Goal: Book appointment/travel/reservation

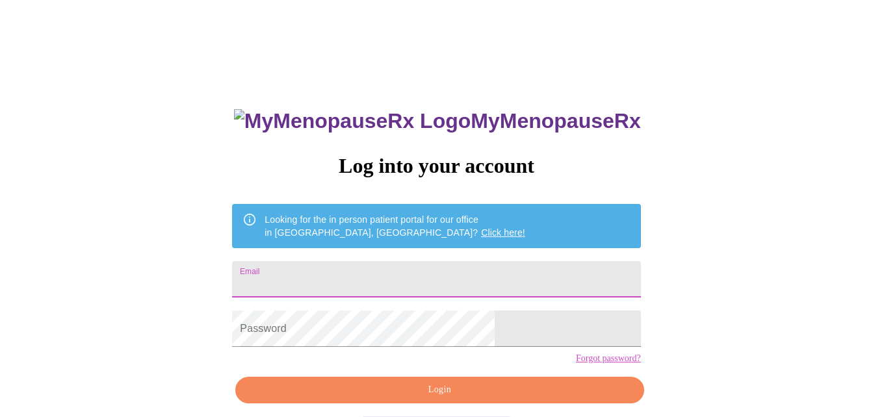
click at [385, 281] on input "Email" at bounding box center [436, 279] width 408 height 36
type input "[EMAIL_ADDRESS][DOMAIN_NAME]"
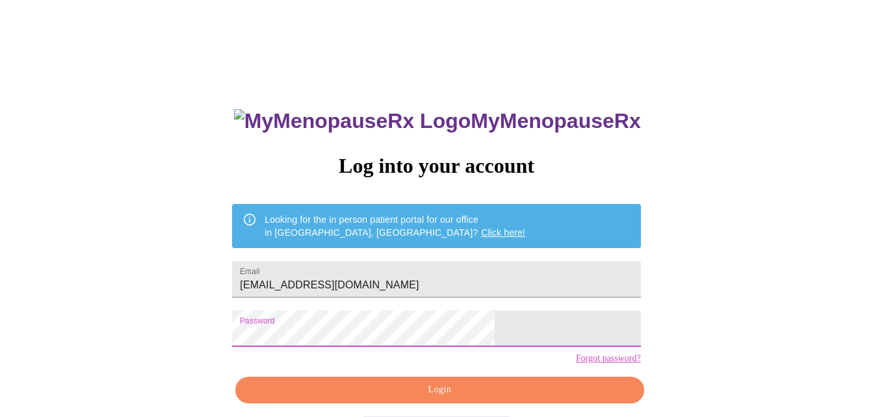
click at [397, 398] on span "Login" at bounding box center [439, 390] width 378 height 16
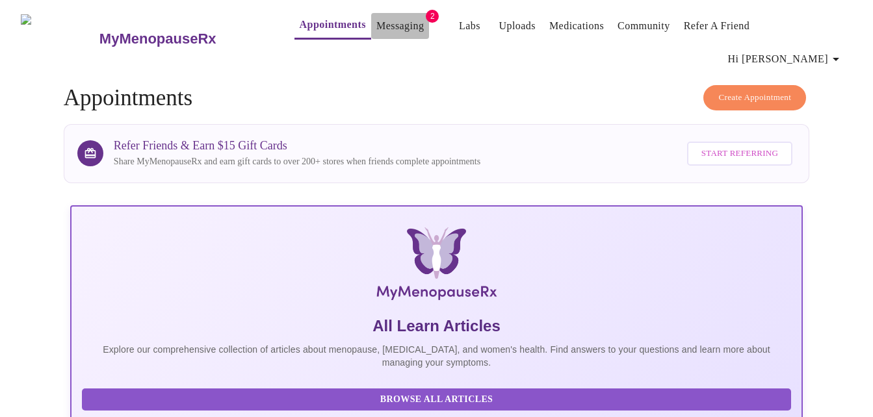
click at [378, 26] on link "Messaging" at bounding box center [399, 26] width 47 height 18
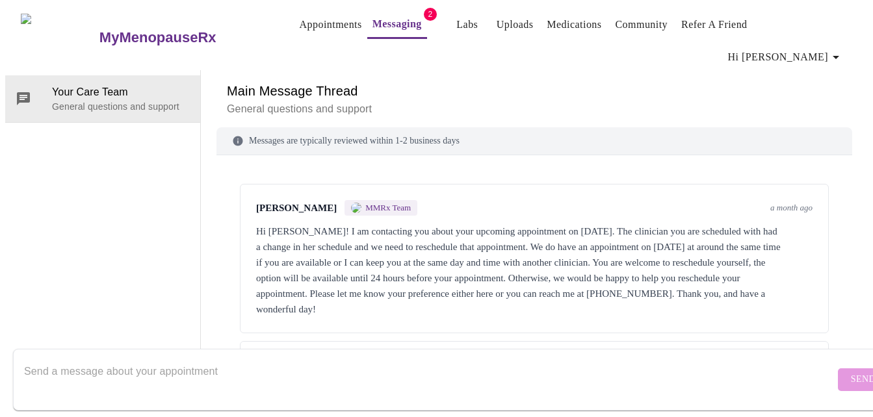
click at [300, 27] on link "Appointments" at bounding box center [331, 25] width 62 height 18
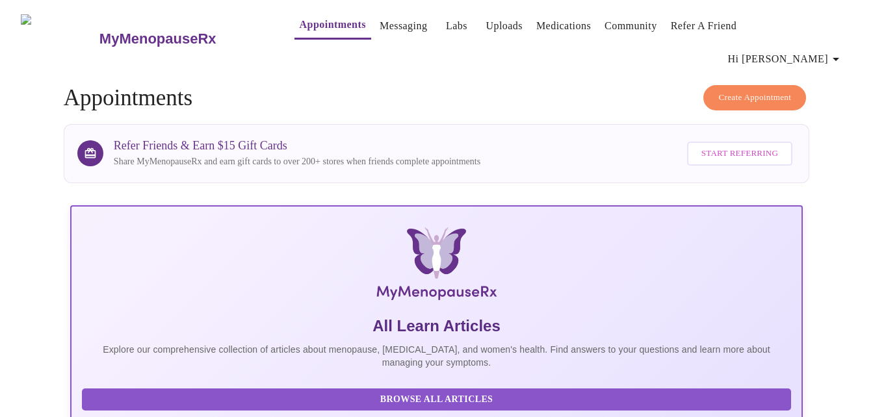
click at [736, 86] on button "Create Appointment" at bounding box center [754, 97] width 103 height 25
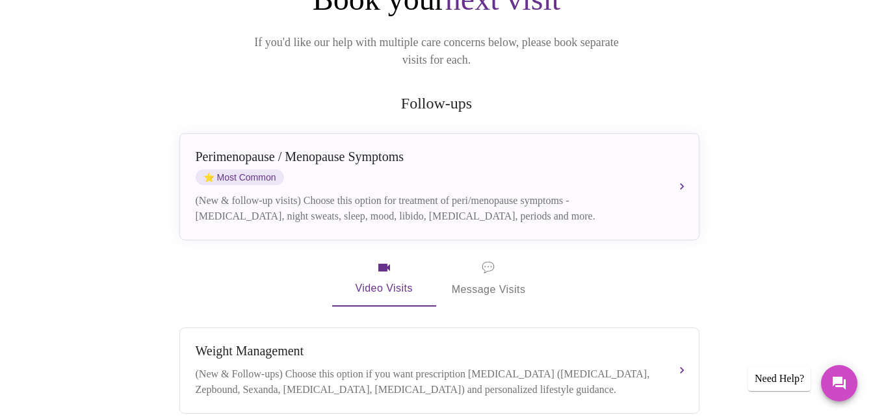
scroll to position [164, 0]
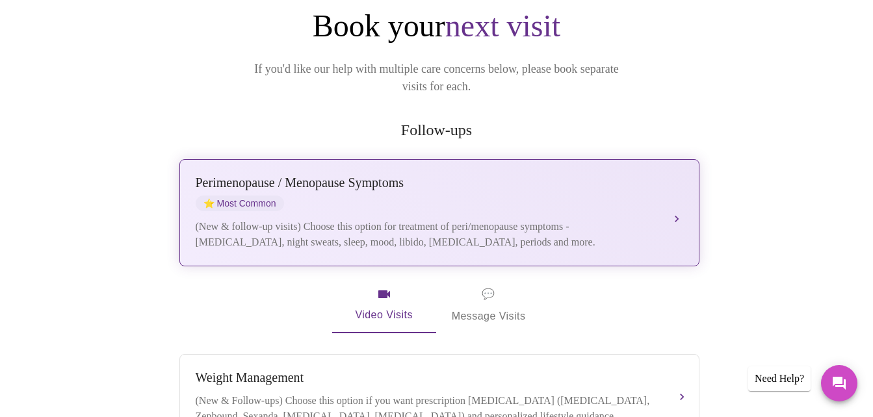
click at [376, 219] on div "(New & follow-up visits) Choose this option for treatment of peri/menopause sym…" at bounding box center [427, 234] width 462 height 31
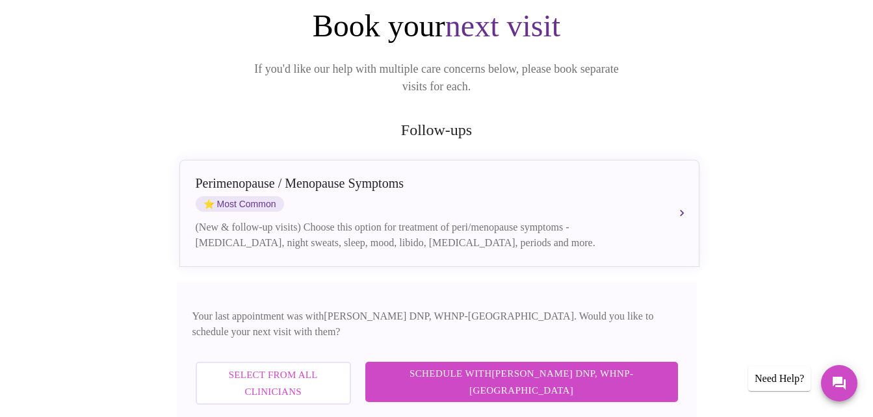
click at [508, 365] on span "Schedule with [PERSON_NAME] DNP, WHNP-BC" at bounding box center [521, 382] width 287 height 34
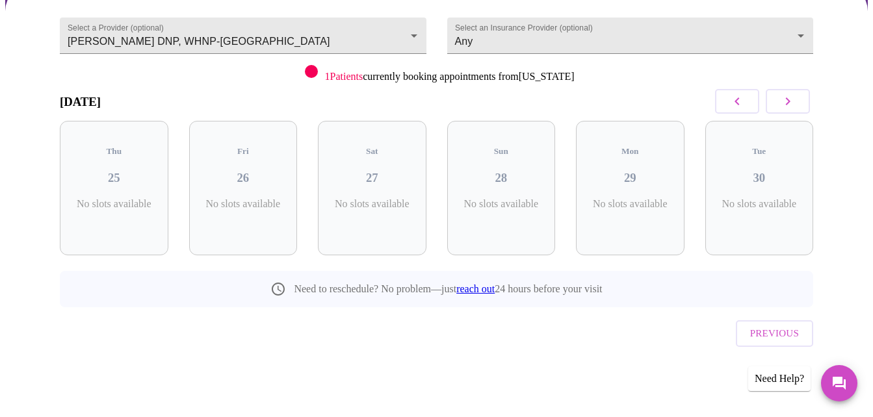
scroll to position [94, 0]
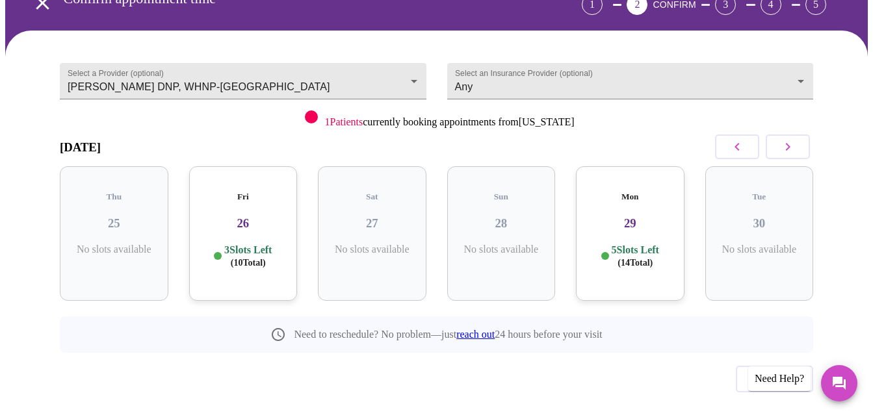
click at [794, 139] on icon "button" at bounding box center [788, 147] width 16 height 16
click at [790, 143] on icon "button" at bounding box center [788, 147] width 5 height 8
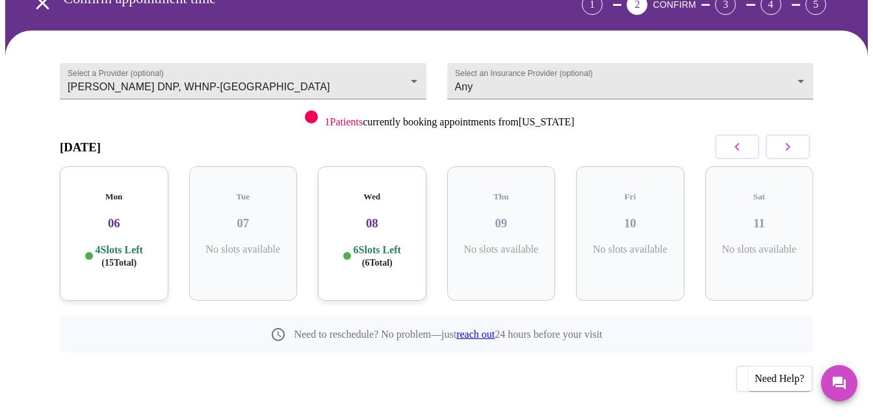
click at [793, 139] on icon "button" at bounding box center [788, 147] width 16 height 16
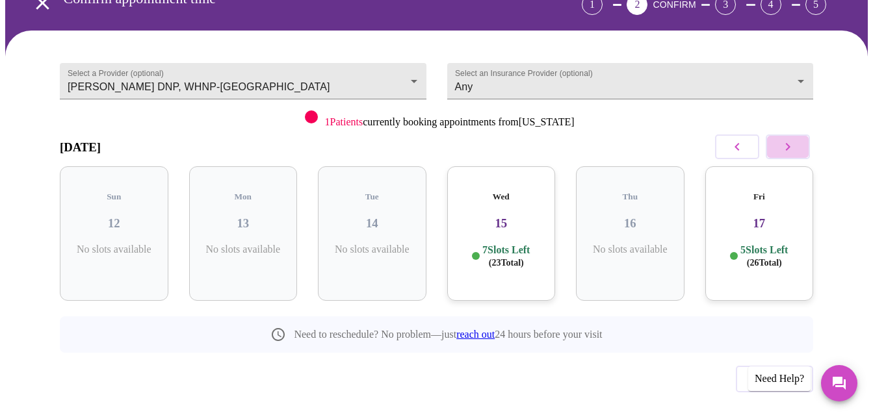
click at [793, 139] on icon "button" at bounding box center [788, 147] width 16 height 16
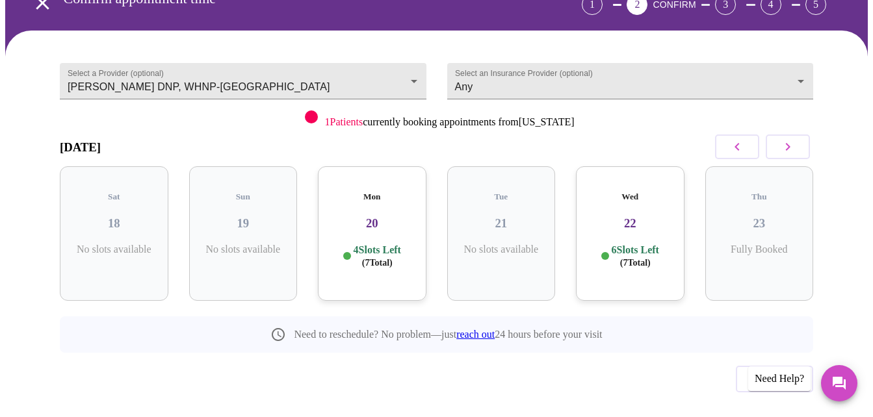
click at [631, 244] on p "6 Slots Left ( 7 Total)" at bounding box center [635, 256] width 47 height 25
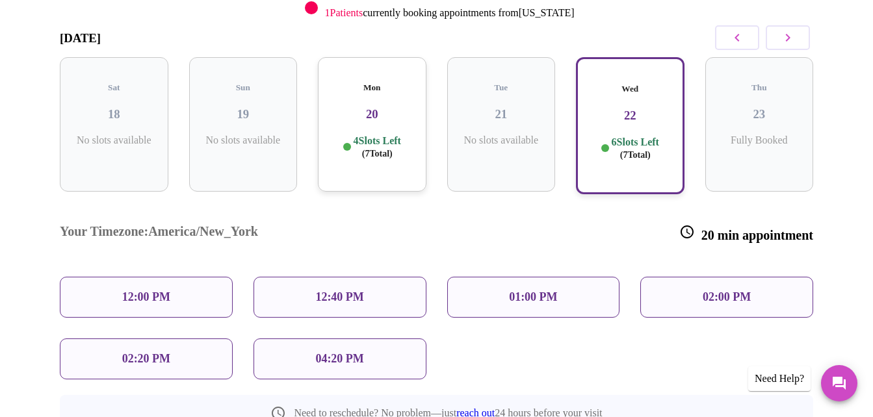
scroll to position [224, 0]
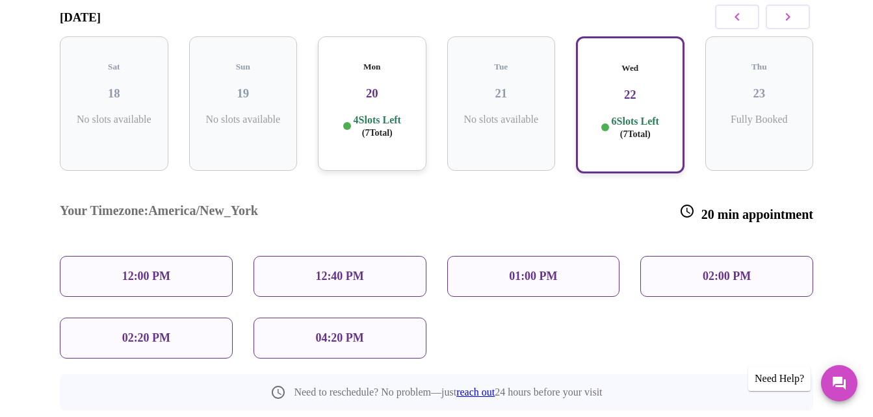
click at [514, 270] on p "01:00 PM" at bounding box center [533, 277] width 48 height 14
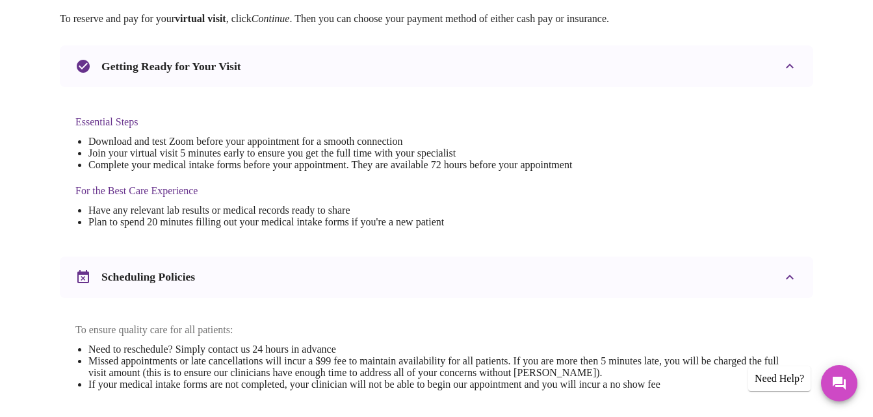
scroll to position [520, 0]
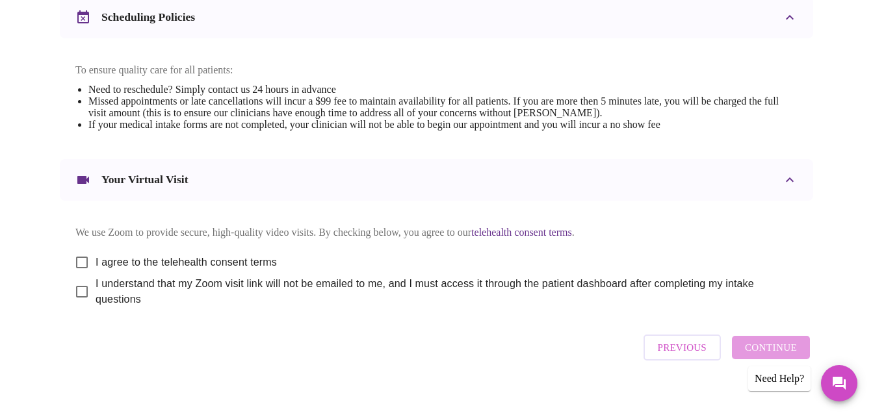
click at [81, 253] on input "I agree to the telehealth consent terms" at bounding box center [81, 262] width 27 height 27
checkbox input "true"
click at [77, 280] on input "I understand that my Zoom visit link will not be emailed to me, and I must acce…" at bounding box center [81, 291] width 27 height 27
checkbox input "true"
click at [777, 343] on span "Continue" at bounding box center [771, 347] width 52 height 17
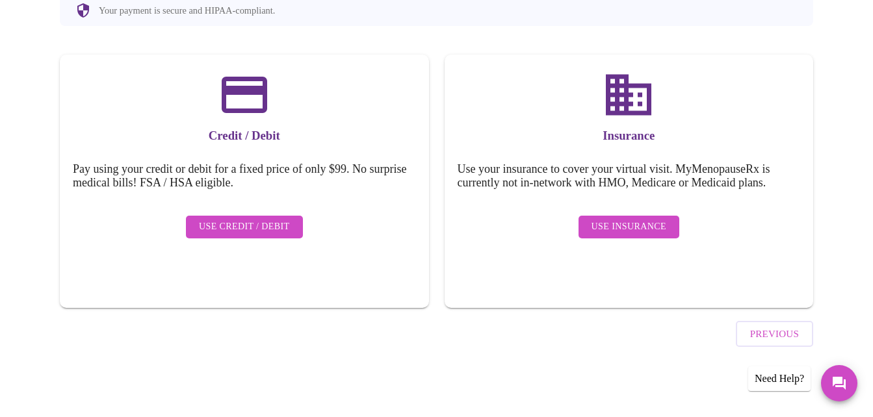
scroll to position [136, 0]
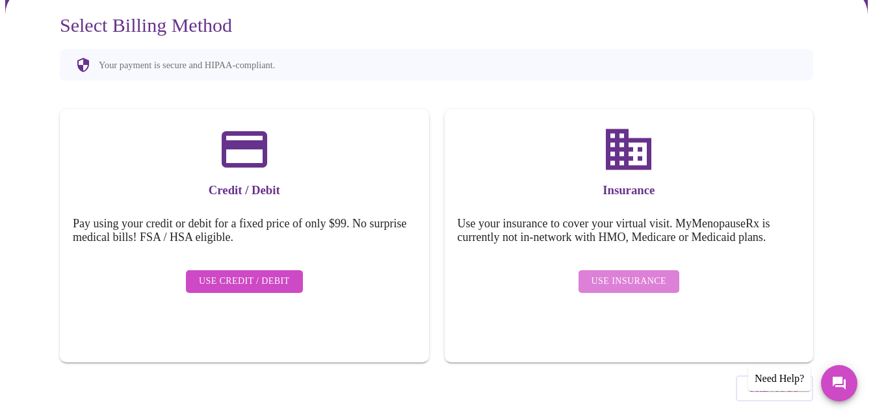
click at [658, 274] on span "Use Insurance" at bounding box center [629, 282] width 75 height 16
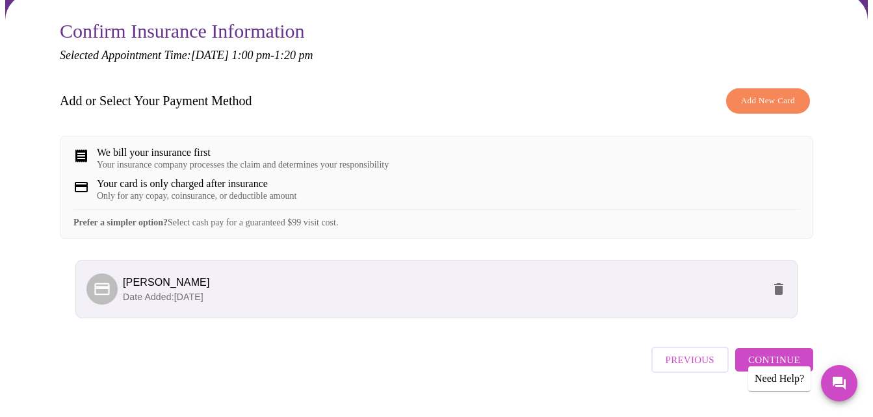
scroll to position [149, 0]
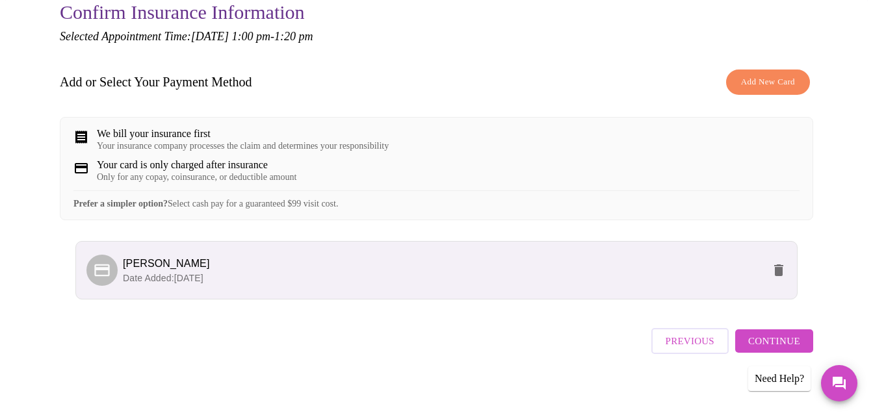
click at [765, 334] on span "Continue" at bounding box center [774, 341] width 52 height 17
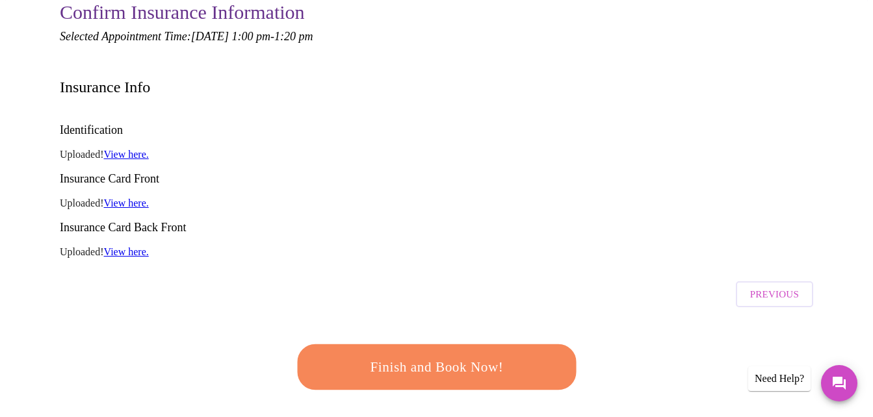
click at [499, 356] on span "Finish and Book Now!" at bounding box center [437, 368] width 241 height 24
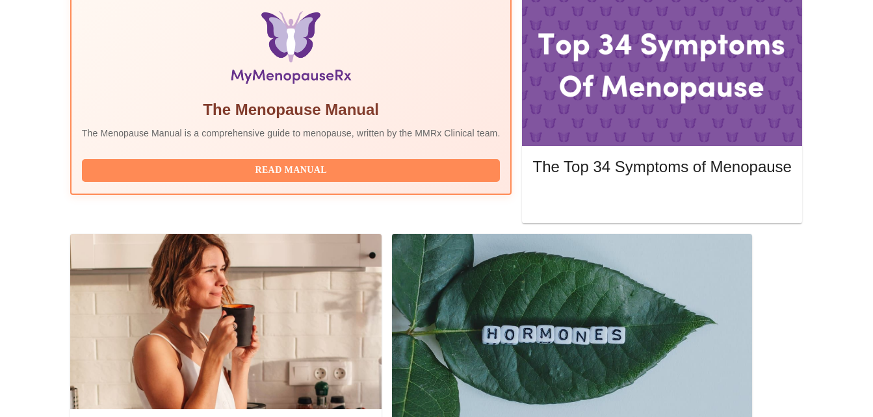
scroll to position [474, 0]
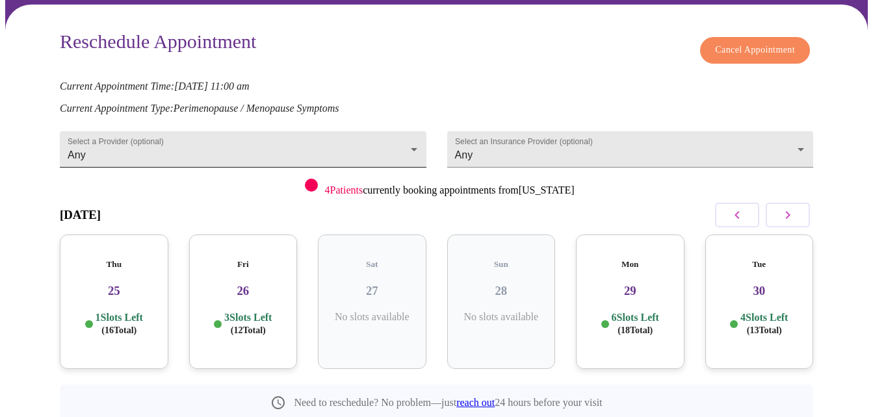
scroll to position [130, 0]
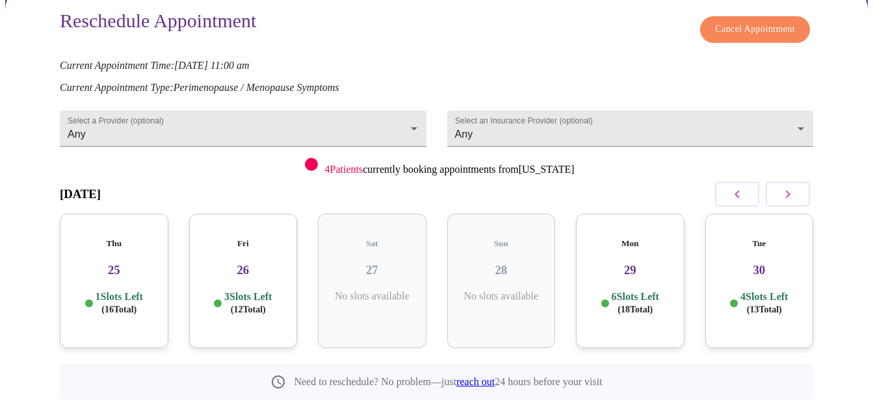
click at [791, 187] on icon "button" at bounding box center [788, 195] width 16 height 16
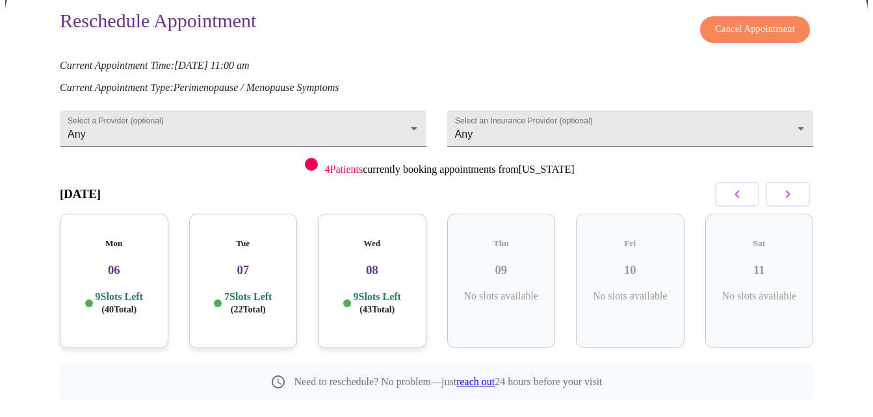
click at [791, 187] on icon "button" at bounding box center [788, 195] width 16 height 16
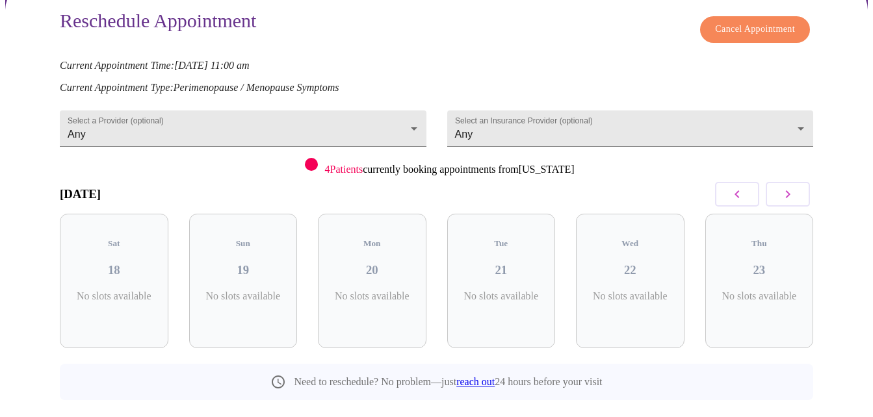
click at [791, 187] on icon "button" at bounding box center [788, 195] width 16 height 16
click at [792, 187] on icon "button" at bounding box center [788, 195] width 16 height 16
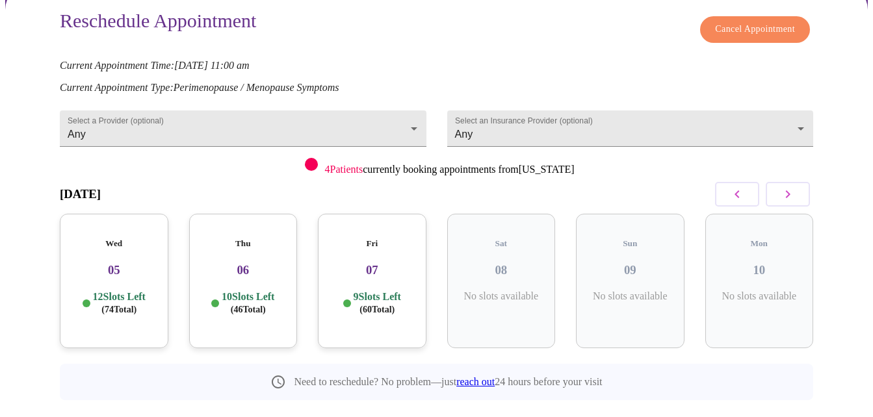
click at [792, 187] on icon "button" at bounding box center [788, 195] width 16 height 16
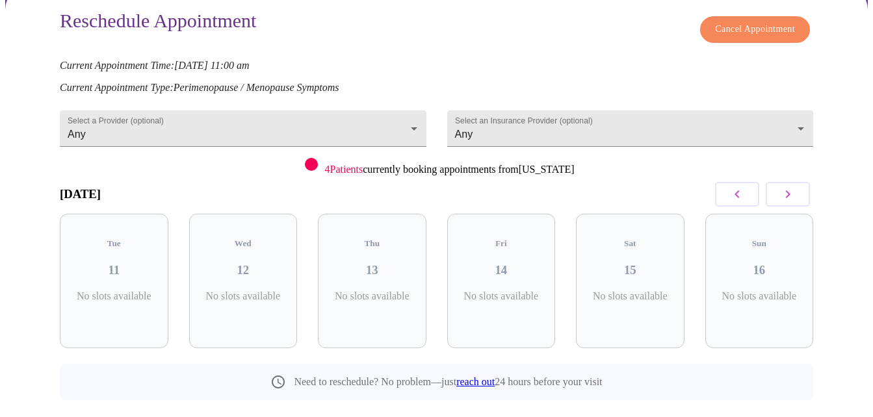
click at [792, 187] on icon "button" at bounding box center [788, 195] width 16 height 16
click at [750, 182] on button "button" at bounding box center [737, 194] width 44 height 25
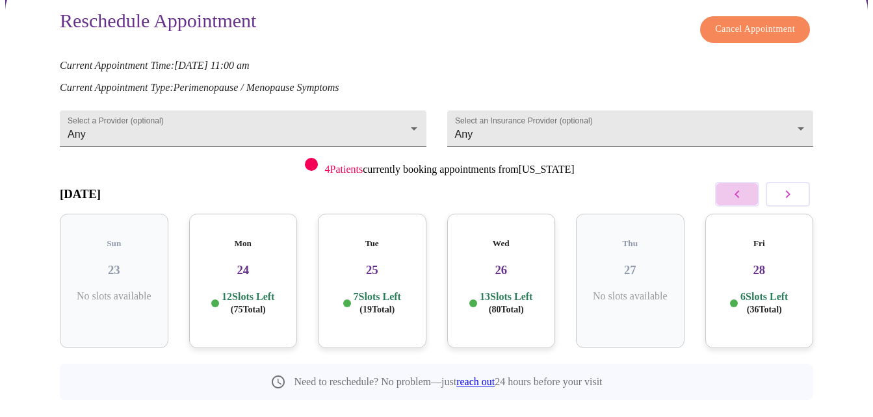
click at [745, 187] on icon "button" at bounding box center [737, 195] width 16 height 16
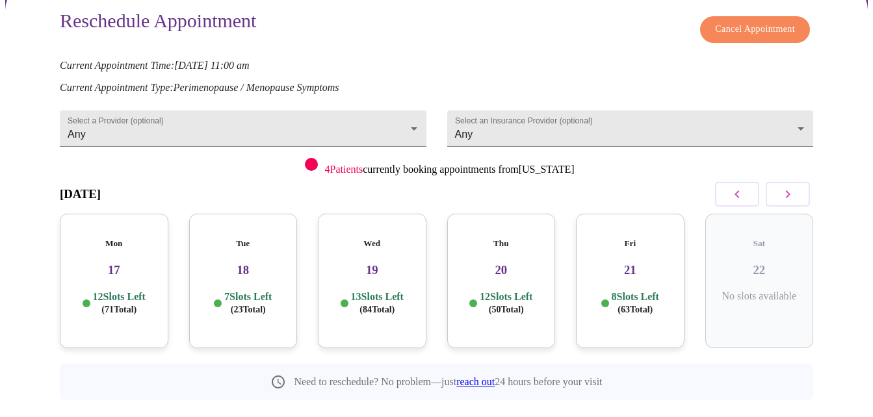
click at [745, 187] on icon "button" at bounding box center [737, 195] width 16 height 16
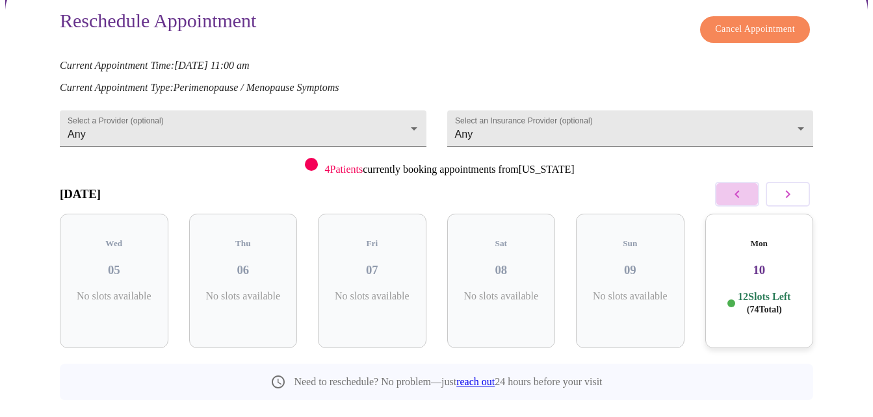
click at [745, 187] on icon "button" at bounding box center [737, 195] width 16 height 16
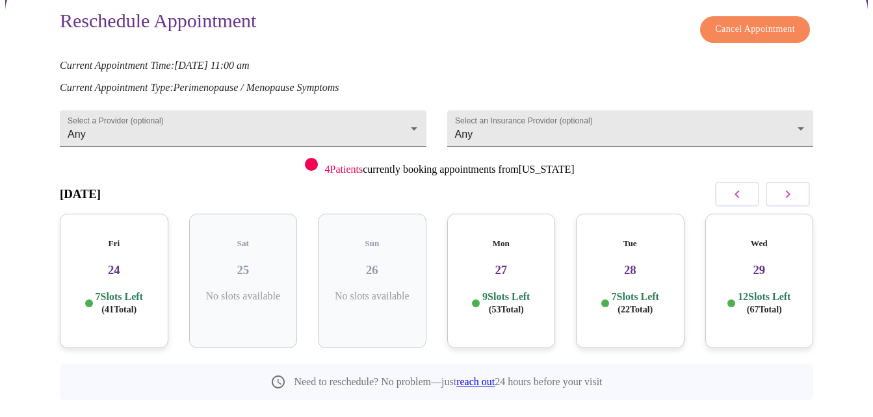
click at [745, 187] on icon "button" at bounding box center [737, 195] width 16 height 16
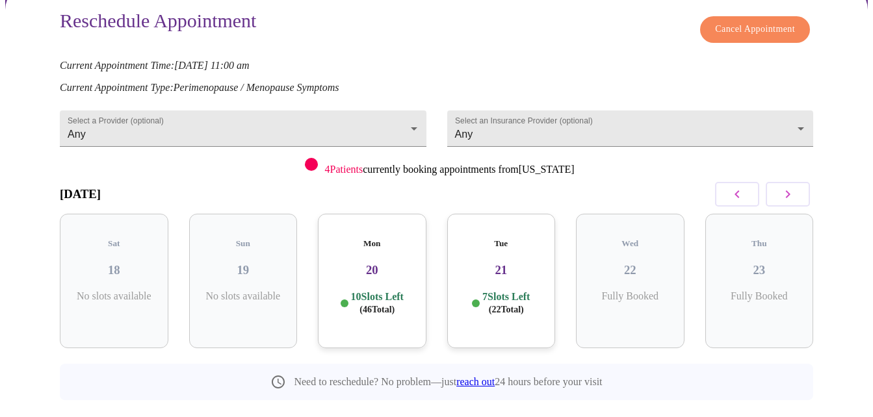
click at [495, 291] on p "7 Slots Left ( 22 Total)" at bounding box center [505, 303] width 47 height 25
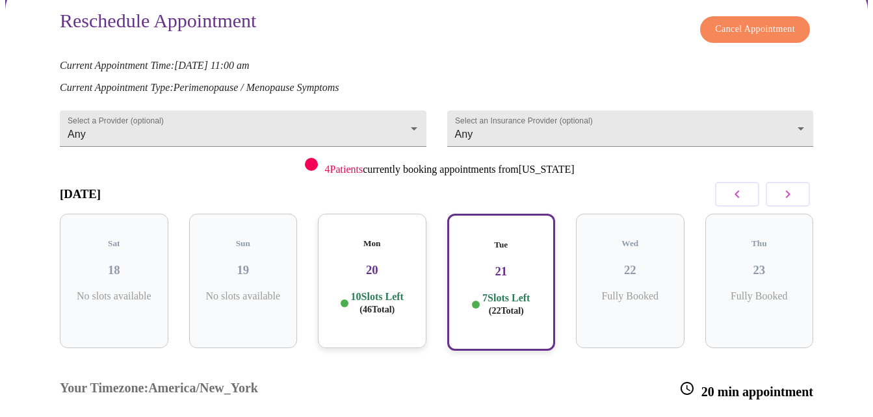
scroll to position [260, 0]
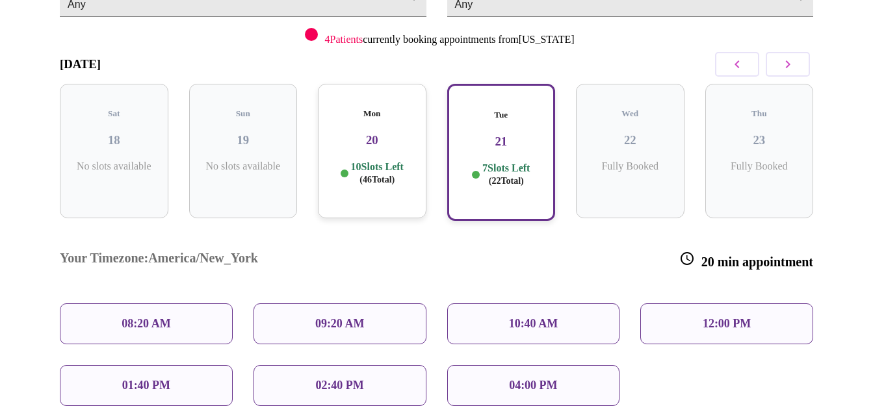
click at [380, 175] on span "( 46 Total)" at bounding box center [376, 180] width 35 height 10
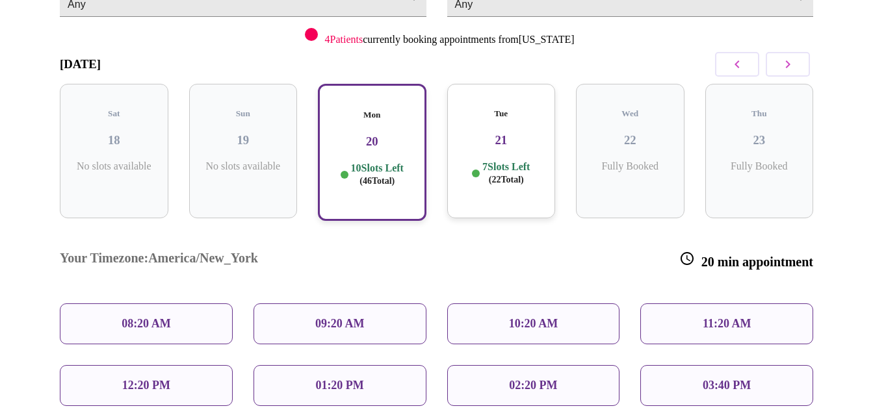
click at [373, 304] on div "09:20 AM" at bounding box center [340, 324] width 173 height 41
click at [335, 317] on p "09:20 AM" at bounding box center [339, 324] width 49 height 14
click at [365, 304] on div "09:20 AM" at bounding box center [340, 324] width 173 height 41
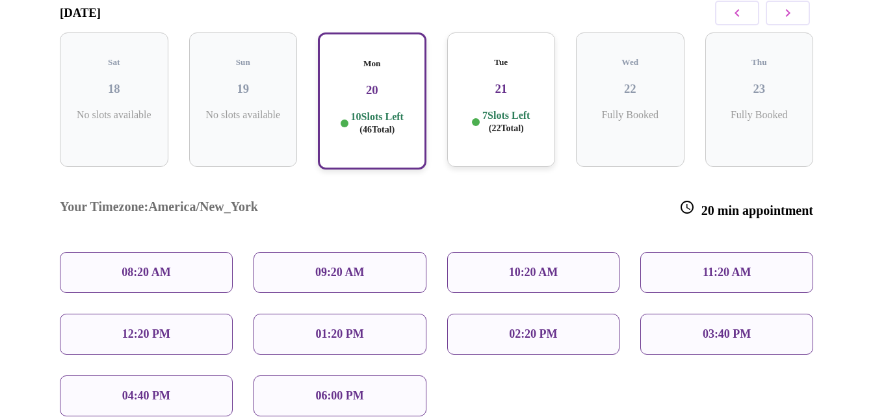
scroll to position [390, 0]
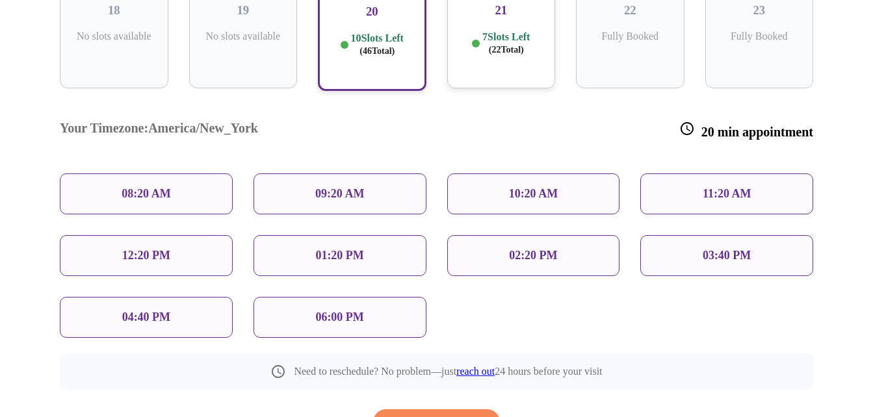
click at [361, 187] on p "09:20 AM" at bounding box center [339, 194] width 49 height 14
drag, startPoint x: 384, startPoint y: 7, endPoint x: 382, endPoint y: 16, distance: 9.2
click at [384, 32] on p "10 Slots Left ( 46 Total)" at bounding box center [377, 44] width 53 height 25
click at [376, 174] on div "09:20 AM" at bounding box center [340, 194] width 173 height 41
click at [550, 174] on div "10:20 AM" at bounding box center [533, 194] width 173 height 41
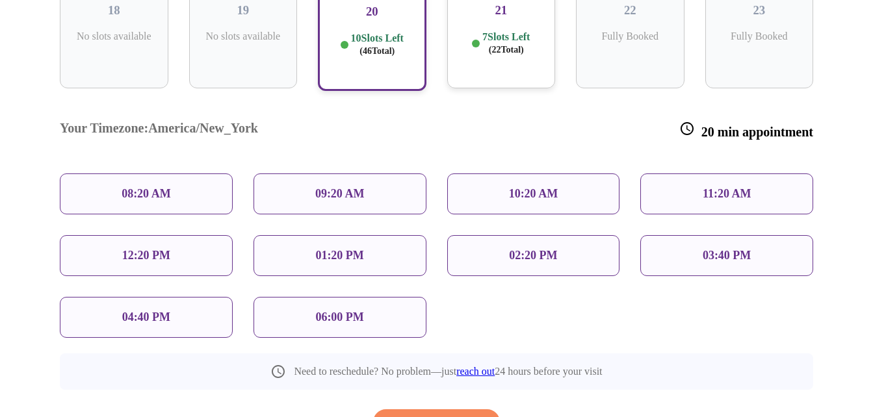
click at [544, 249] on p "02:20 PM" at bounding box center [533, 256] width 48 height 14
drag, startPoint x: 517, startPoint y: 12, endPoint x: 506, endPoint y: 36, distance: 26.7
click at [516, 45] on span "( 22 Total)" at bounding box center [506, 50] width 35 height 10
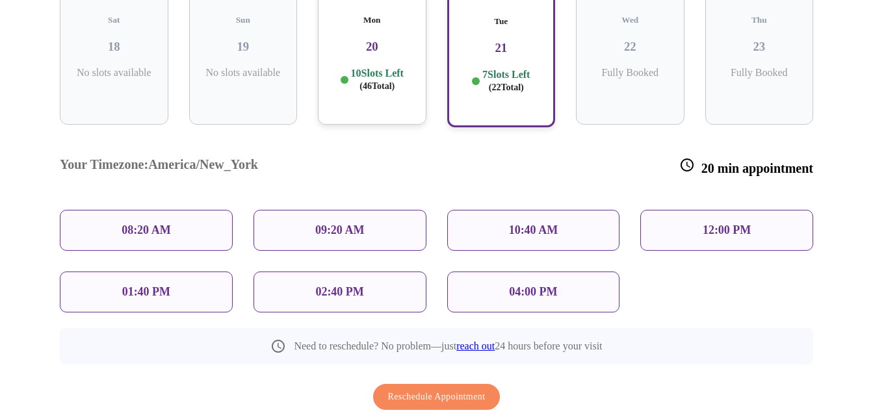
drag, startPoint x: 515, startPoint y: 148, endPoint x: 513, endPoint y: 163, distance: 15.1
click at [515, 210] on div "10:40 AM" at bounding box center [533, 230] width 173 height 41
click at [513, 224] on p "10:40 AM" at bounding box center [533, 231] width 49 height 14
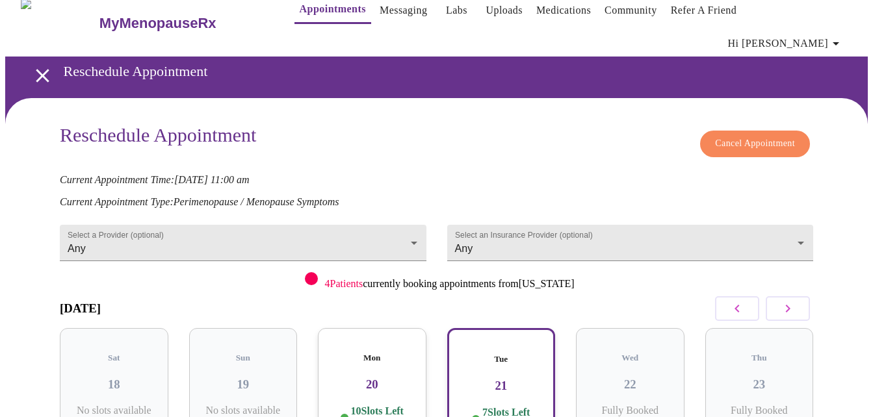
scroll to position [0, 0]
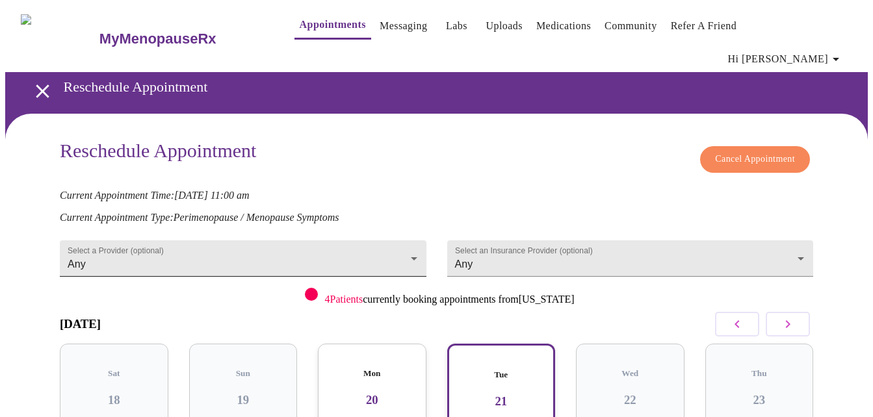
click at [415, 229] on body "MyMenopauseRx Appointments Messaging Labs Uploads Medications Community Refer a…" at bounding box center [436, 417] width 863 height 824
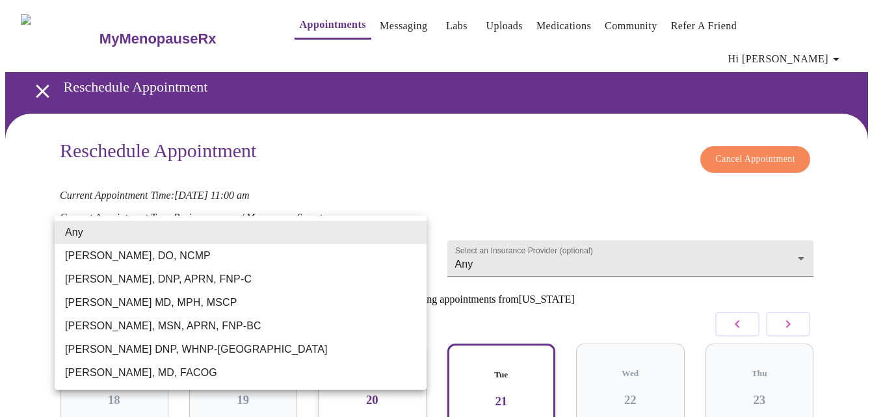
click at [222, 345] on li "[PERSON_NAME] DNP, WHNP-[GEOGRAPHIC_DATA]" at bounding box center [241, 349] width 372 height 23
type input "[PERSON_NAME] DNP, WHNP-[GEOGRAPHIC_DATA]"
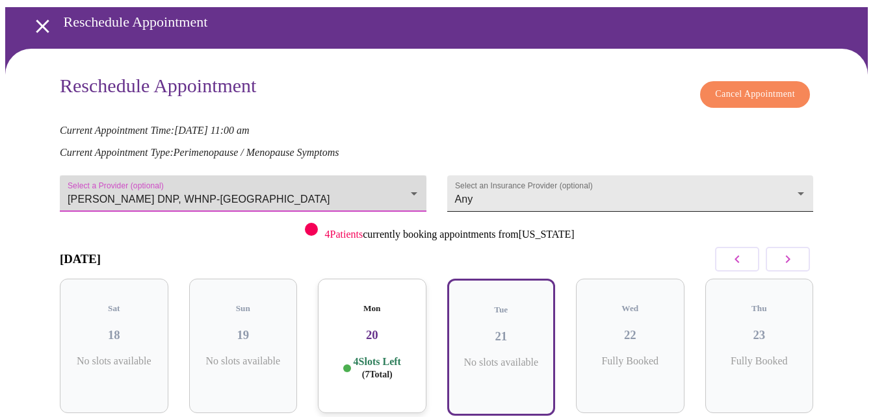
scroll to position [130, 0]
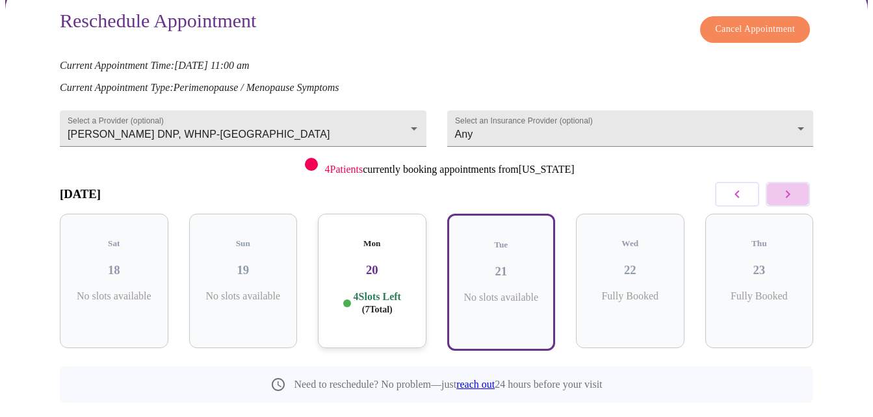
click at [787, 185] on button "button" at bounding box center [788, 194] width 44 height 25
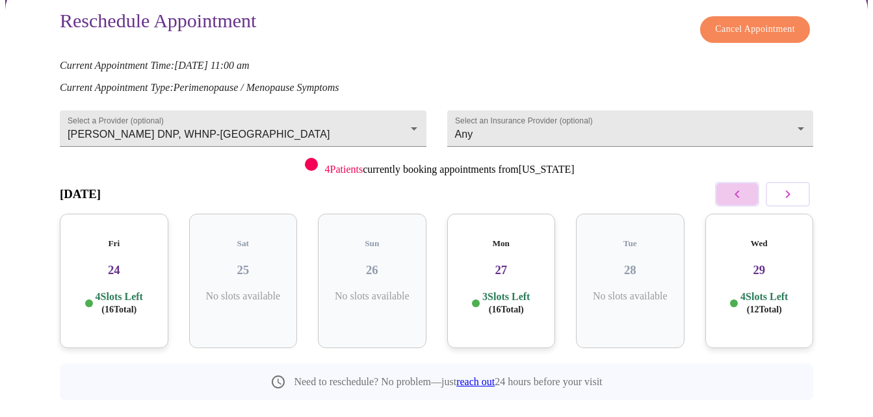
click at [754, 184] on button "button" at bounding box center [737, 194] width 44 height 25
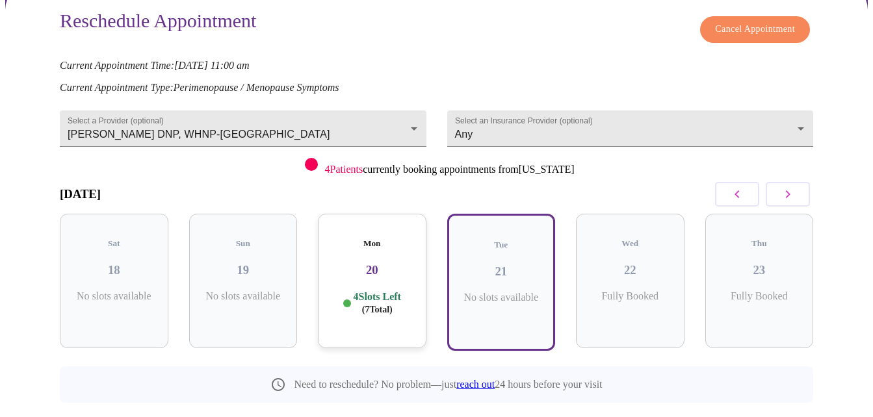
click at [785, 182] on button "button" at bounding box center [788, 194] width 44 height 25
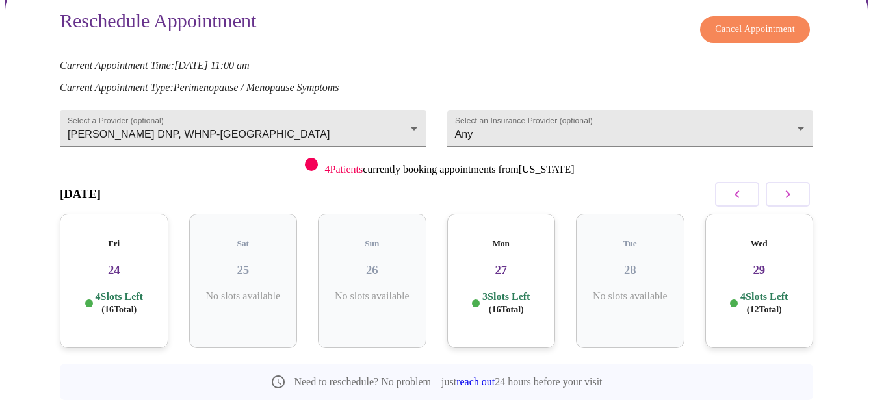
click at [499, 263] on h3 "27" at bounding box center [502, 270] width 88 height 14
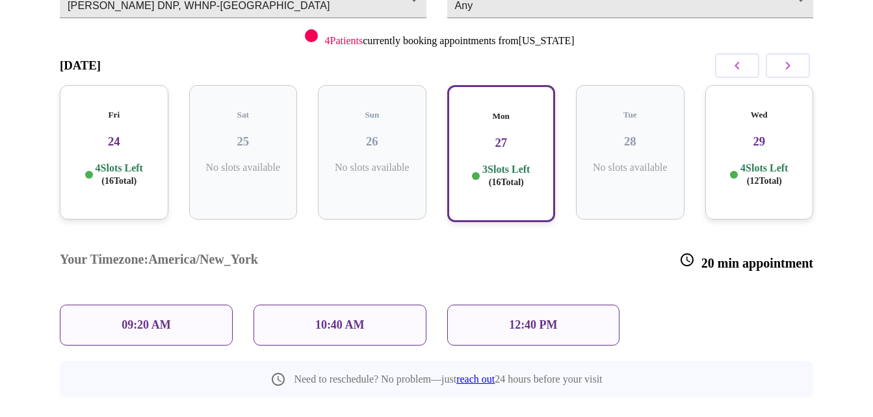
scroll to position [260, 0]
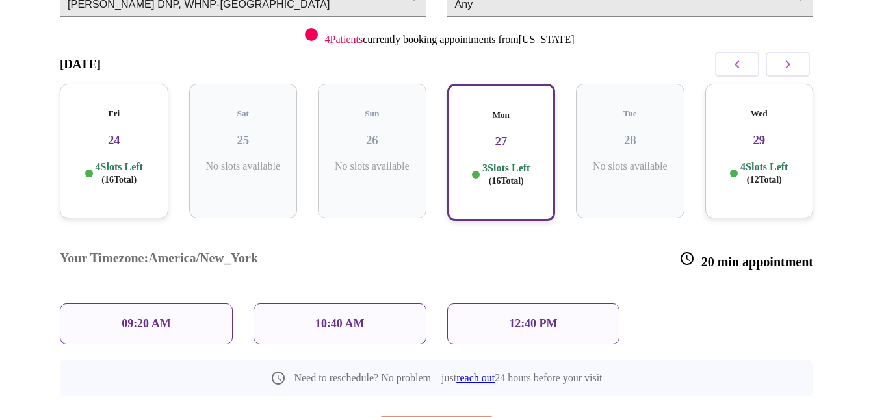
click at [172, 304] on div "09:20 AM" at bounding box center [146, 324] width 173 height 41
click at [127, 317] on p "09:20 AM" at bounding box center [146, 324] width 49 height 14
click at [148, 317] on p "09:20 AM" at bounding box center [146, 324] width 49 height 14
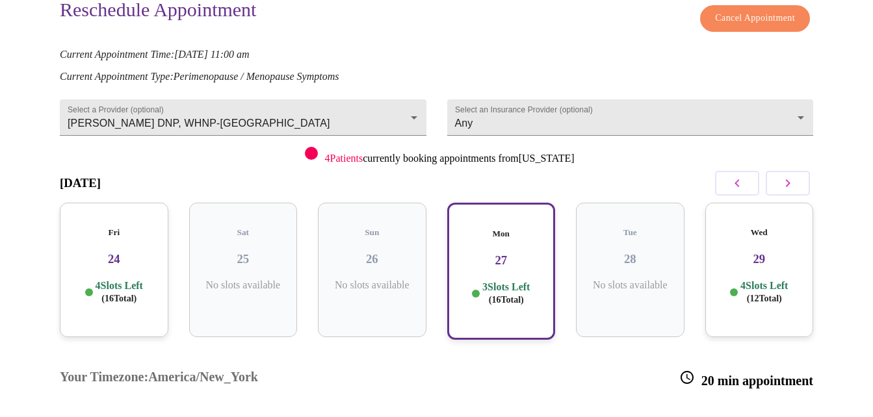
scroll to position [130, 0]
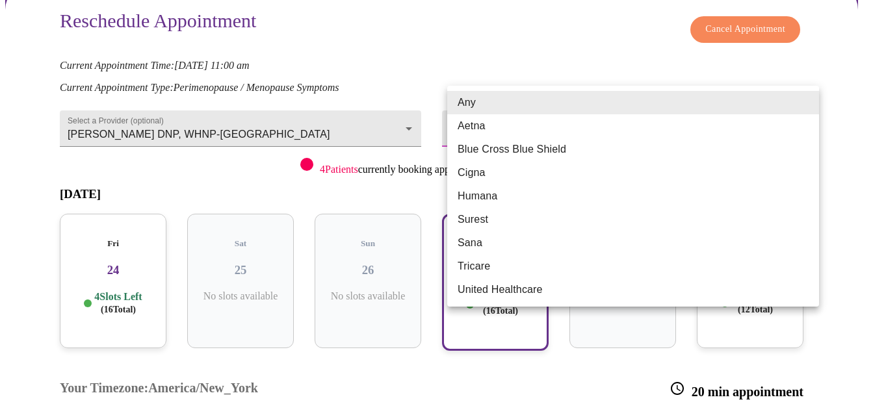
click at [471, 104] on body "MyMenopauseRx Appointments Messaging Labs Uploads Medications Community Refer a…" at bounding box center [436, 256] width 863 height 762
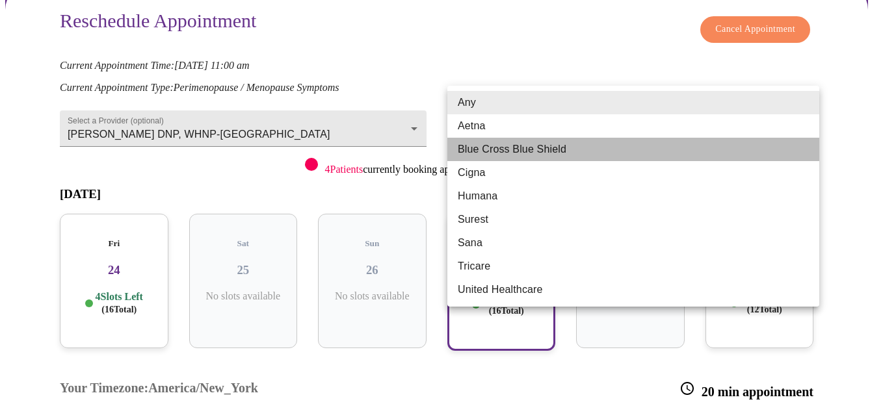
click at [469, 148] on li "Blue Cross Blue Shield" at bounding box center [633, 149] width 372 height 23
type input "Blue Cross Blue Shield"
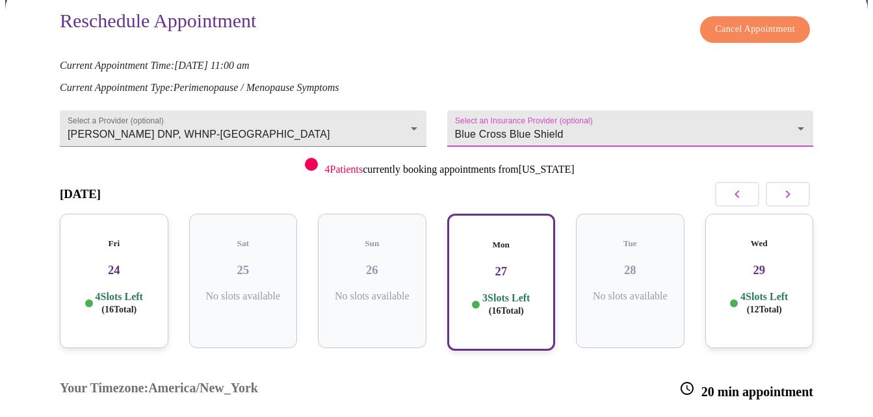
click at [525, 107] on body "MyMenopauseRx Appointments Messaging Labs Uploads Medications Community Refer a…" at bounding box center [436, 256] width 863 height 762
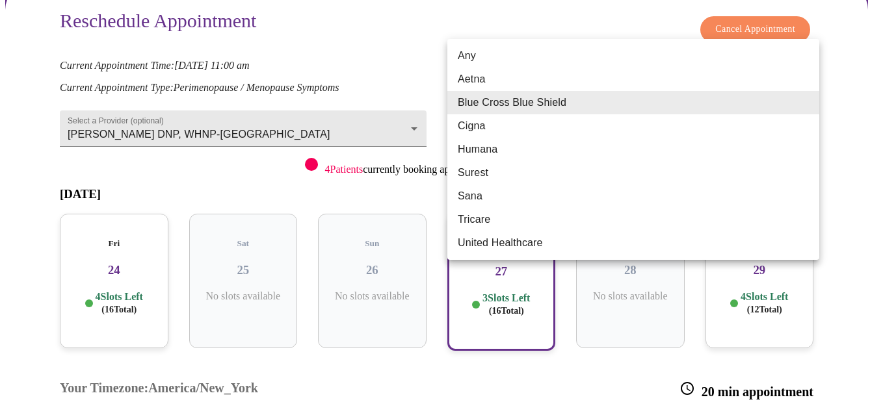
click at [517, 107] on li "Blue Cross Blue Shield" at bounding box center [633, 102] width 372 height 23
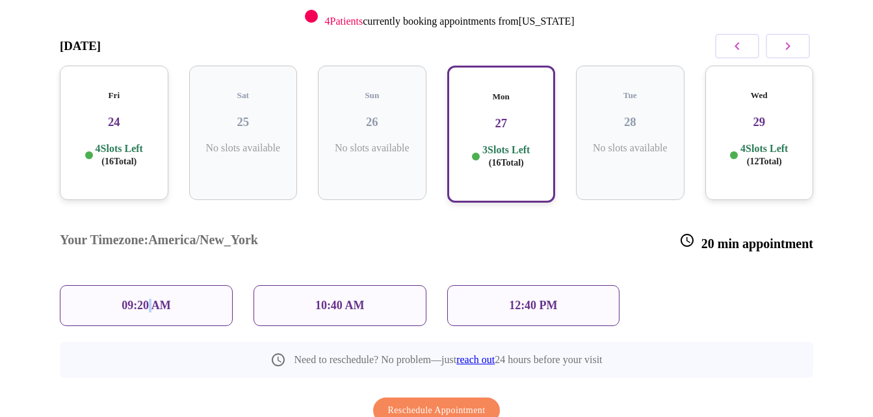
scroll to position [288, 0]
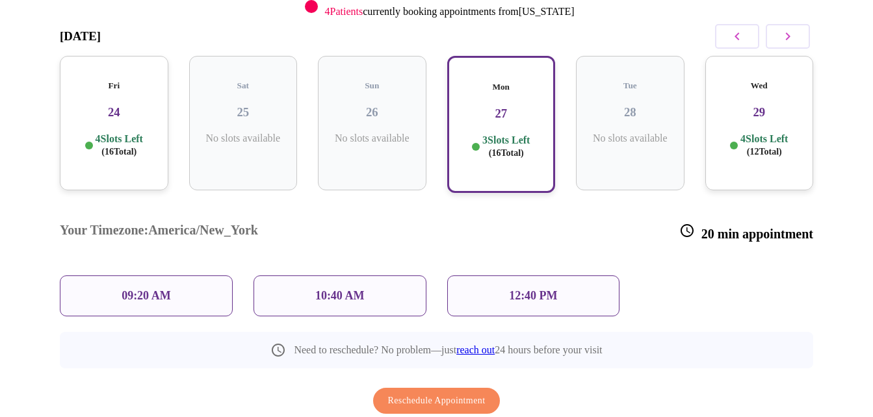
click at [193, 276] on div "09:20 AM" at bounding box center [146, 296] width 173 height 41
click at [190, 276] on div "09:20 AM" at bounding box center [146, 296] width 173 height 41
click at [313, 276] on div "10:40 AM" at bounding box center [340, 296] width 173 height 41
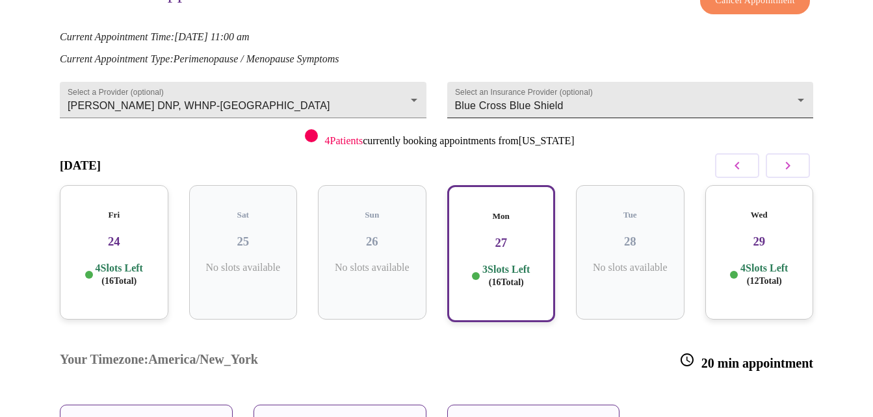
scroll to position [0, 0]
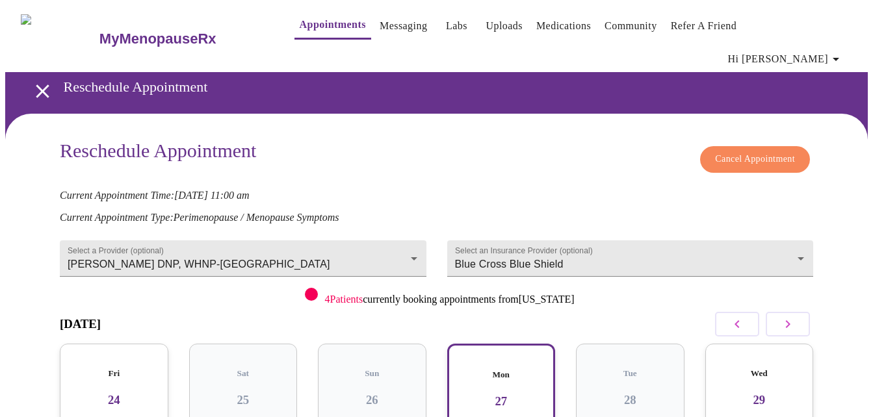
click at [758, 151] on span "Cancel Appointment" at bounding box center [755, 159] width 80 height 16
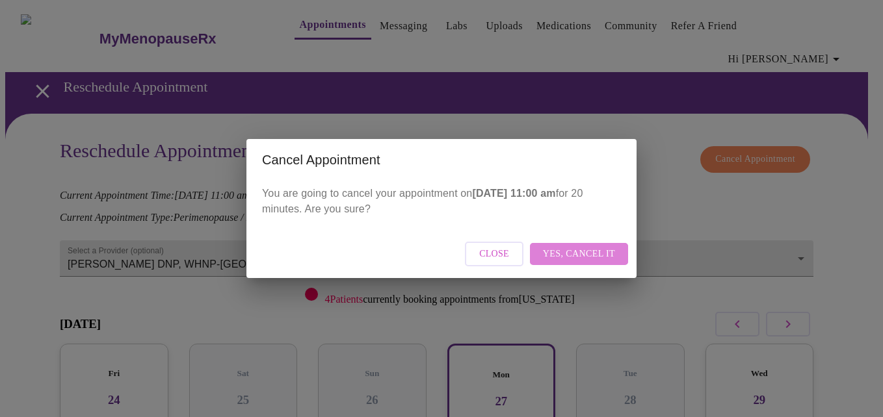
click at [583, 250] on span "Yes, cancel it" at bounding box center [579, 254] width 72 height 16
click at [545, 248] on span "Close" at bounding box center [551, 254] width 30 height 16
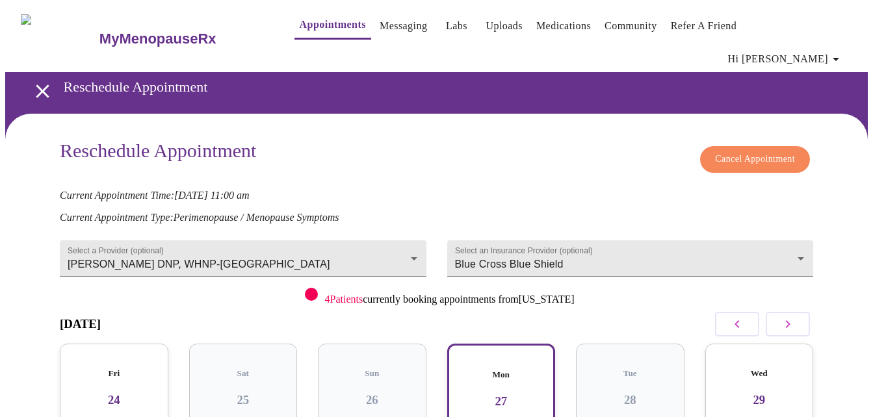
click at [300, 24] on link "Appointments" at bounding box center [333, 25] width 66 height 18
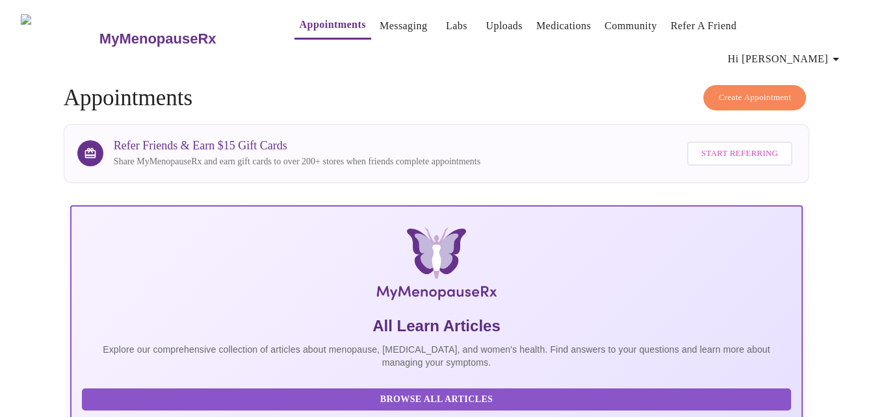
click at [728, 90] on span "Create Appointment" at bounding box center [754, 97] width 73 height 15
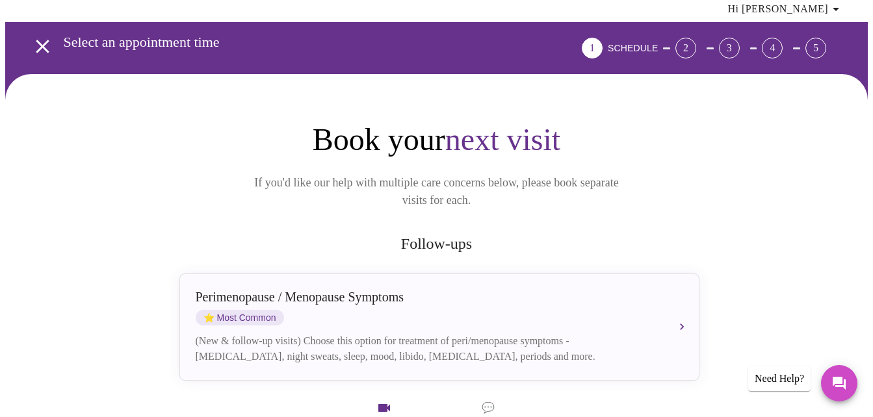
scroll to position [130, 0]
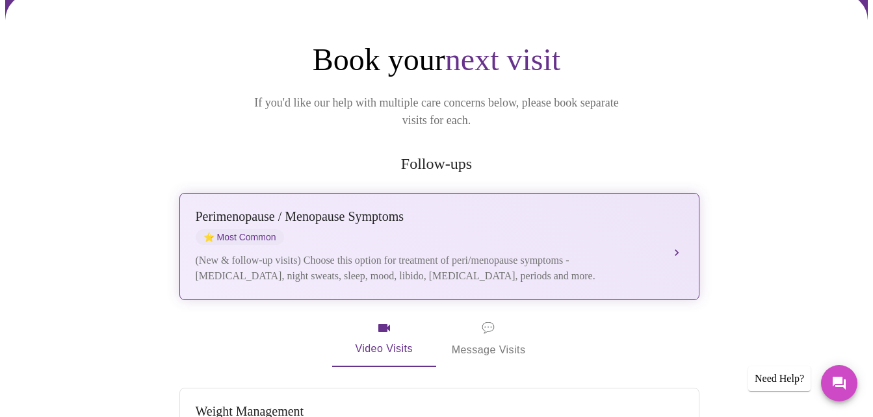
click at [447, 209] on div "Perimenopause / Menopause Symptoms ⭐ Most Common" at bounding box center [427, 227] width 462 height 36
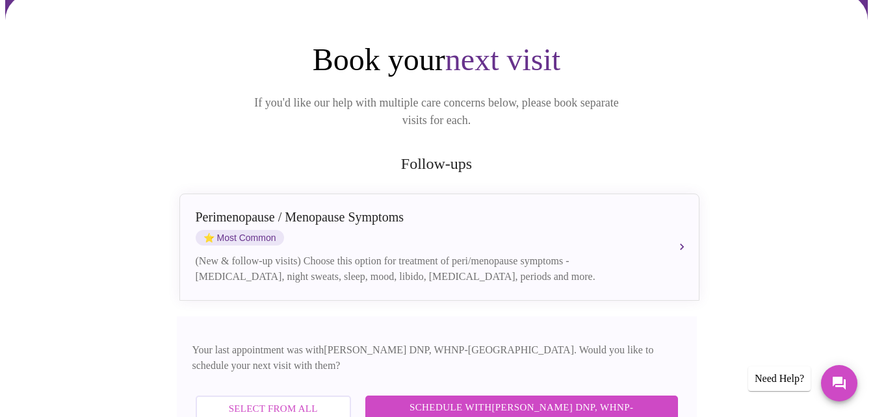
click at [531, 399] on span "Schedule with [PERSON_NAME] DNP, WHNP-BC" at bounding box center [521, 416] width 287 height 34
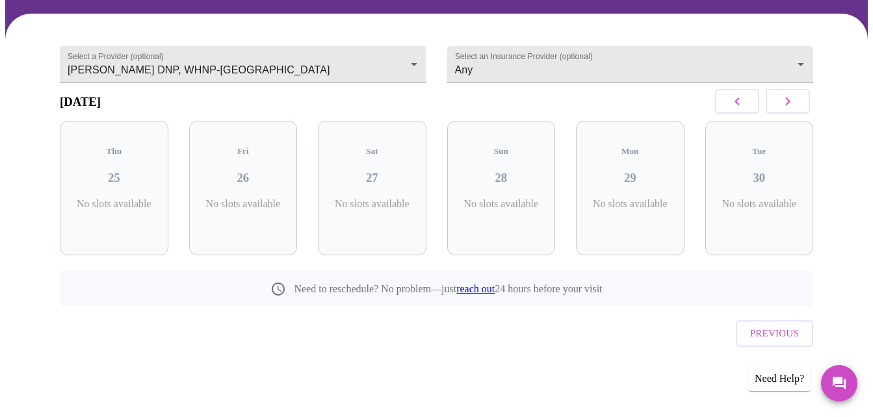
scroll to position [72, 0]
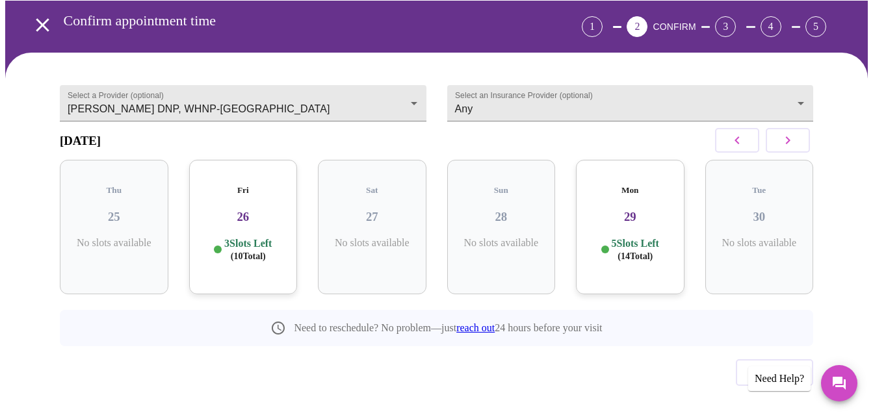
click at [785, 133] on icon "button" at bounding box center [788, 141] width 16 height 16
click at [786, 133] on icon "button" at bounding box center [788, 141] width 16 height 16
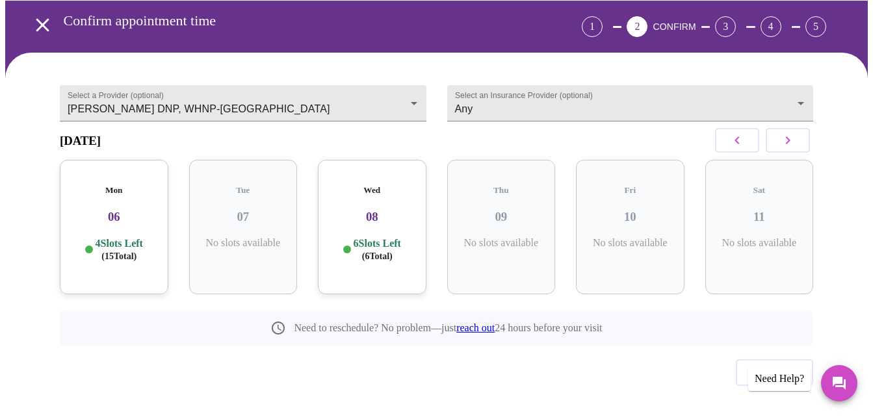
click at [786, 133] on icon "button" at bounding box center [788, 141] width 16 height 16
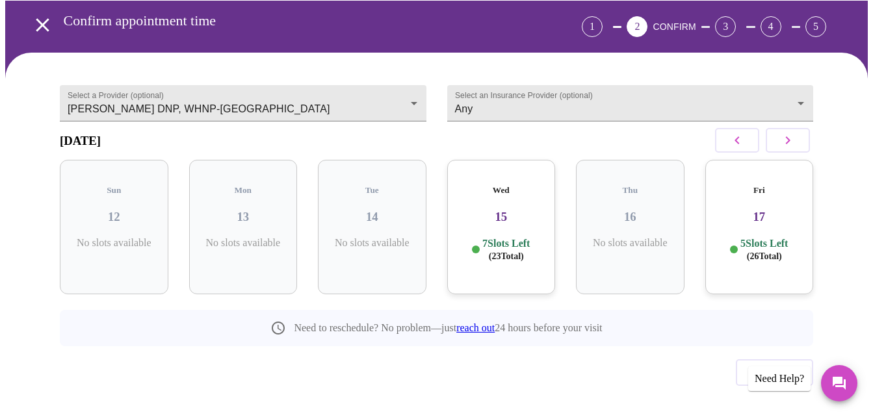
click at [786, 133] on icon "button" at bounding box center [788, 141] width 16 height 16
click at [369, 252] on span "( 7 Total)" at bounding box center [377, 257] width 31 height 10
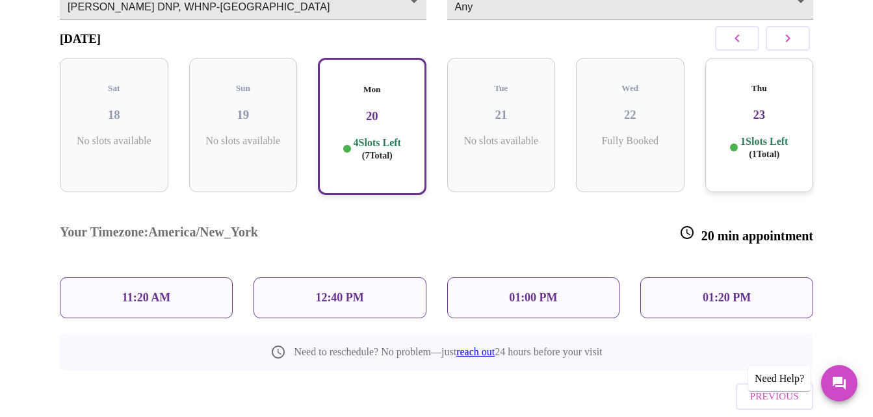
scroll to position [177, 0]
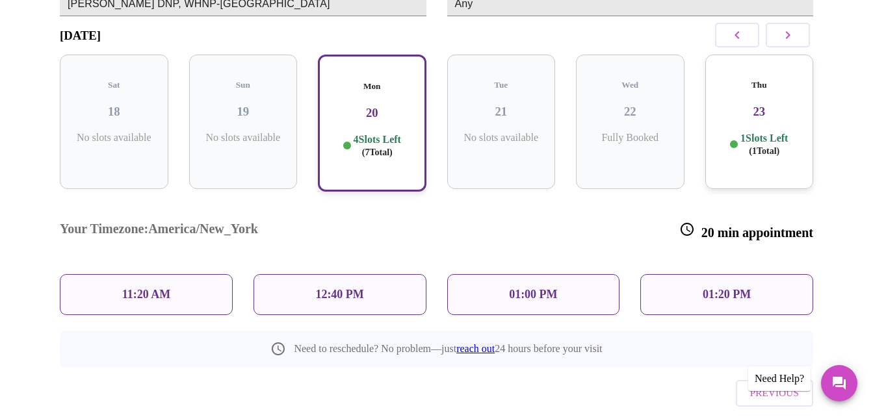
click at [176, 274] on div "11:20 AM" at bounding box center [146, 294] width 173 height 41
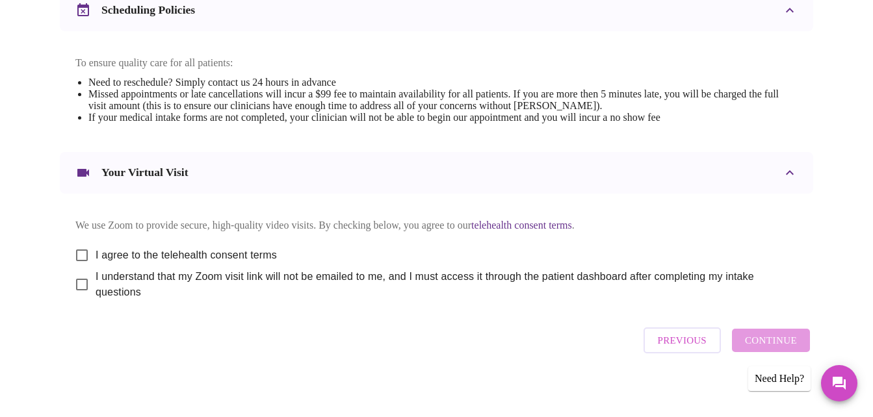
scroll to position [529, 0]
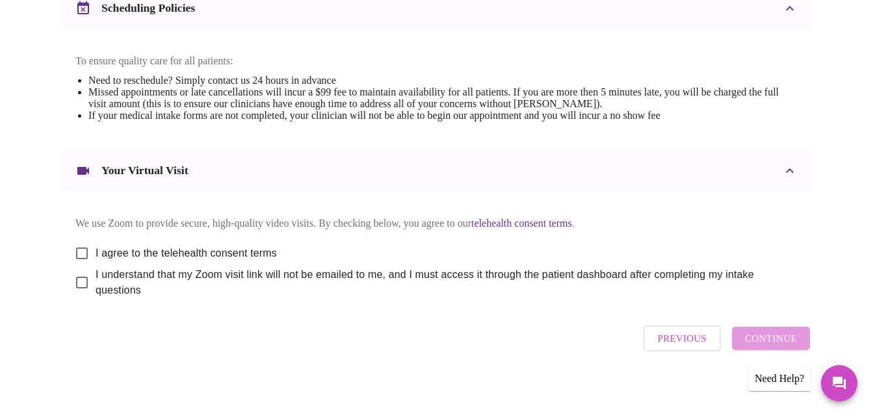
click at [79, 246] on input "I agree to the telehealth consent terms" at bounding box center [81, 253] width 27 height 27
checkbox input "true"
click at [75, 272] on input "I understand that my Zoom visit link will not be emailed to me, and I must acce…" at bounding box center [81, 282] width 27 height 27
checkbox input "true"
click at [797, 336] on span "Continue" at bounding box center [771, 338] width 52 height 17
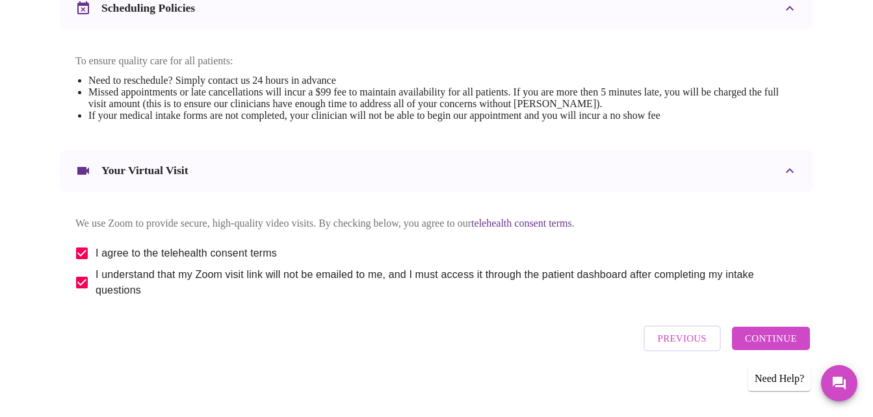
scroll to position [136, 0]
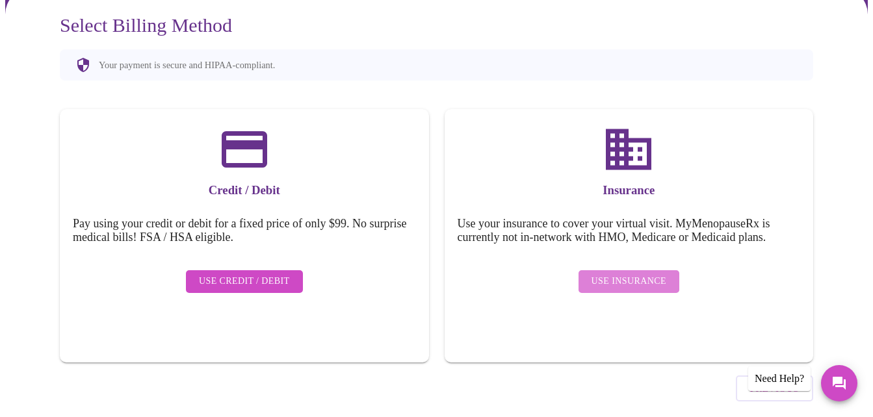
click at [632, 270] on button "Use Insurance" at bounding box center [629, 281] width 101 height 23
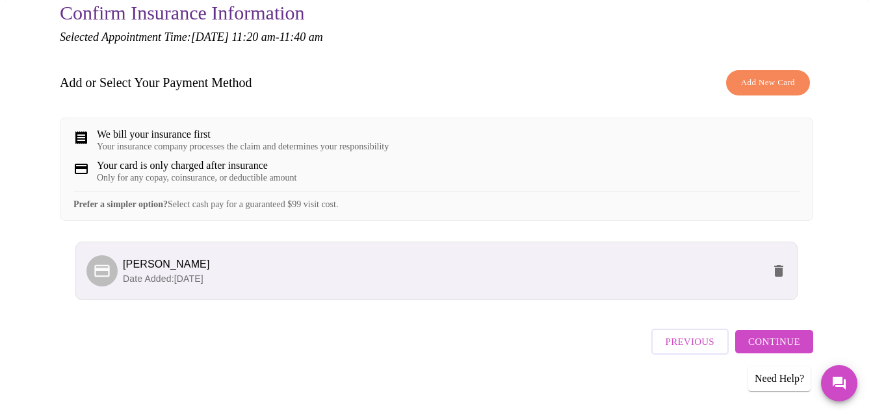
scroll to position [149, 0]
click at [781, 336] on span "Continue" at bounding box center [774, 341] width 52 height 17
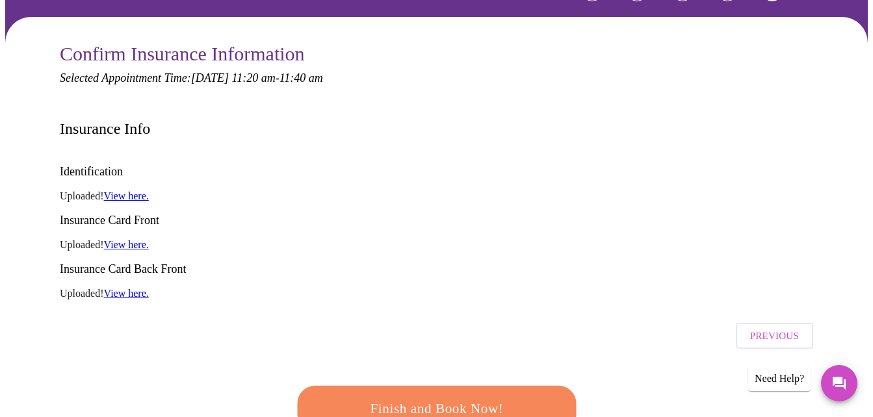
scroll to position [130, 0]
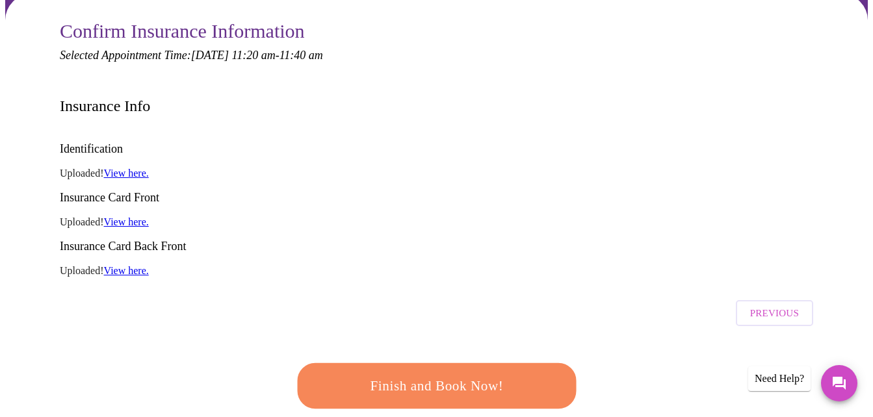
click at [432, 363] on button "Finish and Book Now!" at bounding box center [436, 386] width 279 height 46
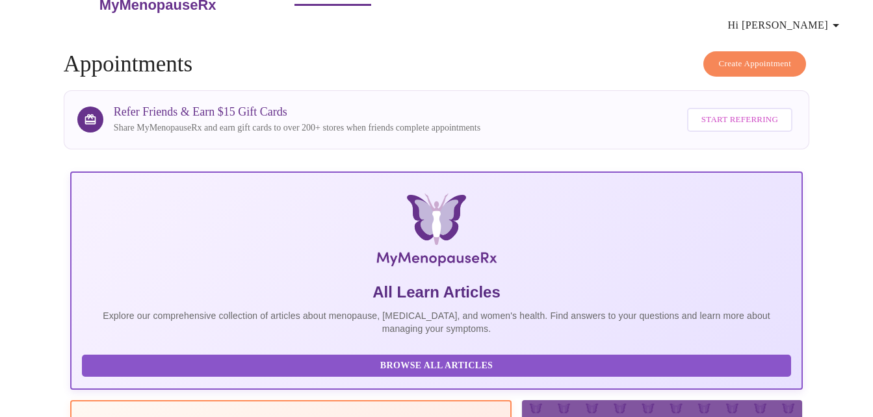
scroll to position [130, 0]
